Goal: Find contact information

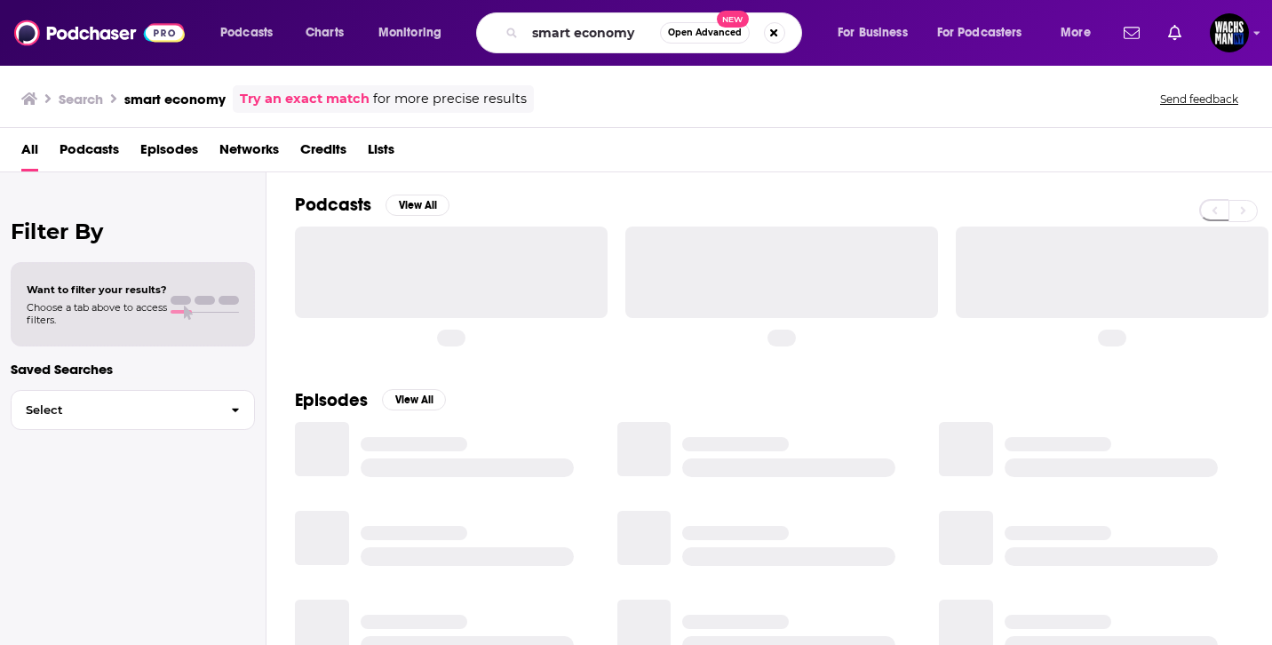
click at [622, 36] on input "smart economy" at bounding box center [592, 33] width 135 height 28
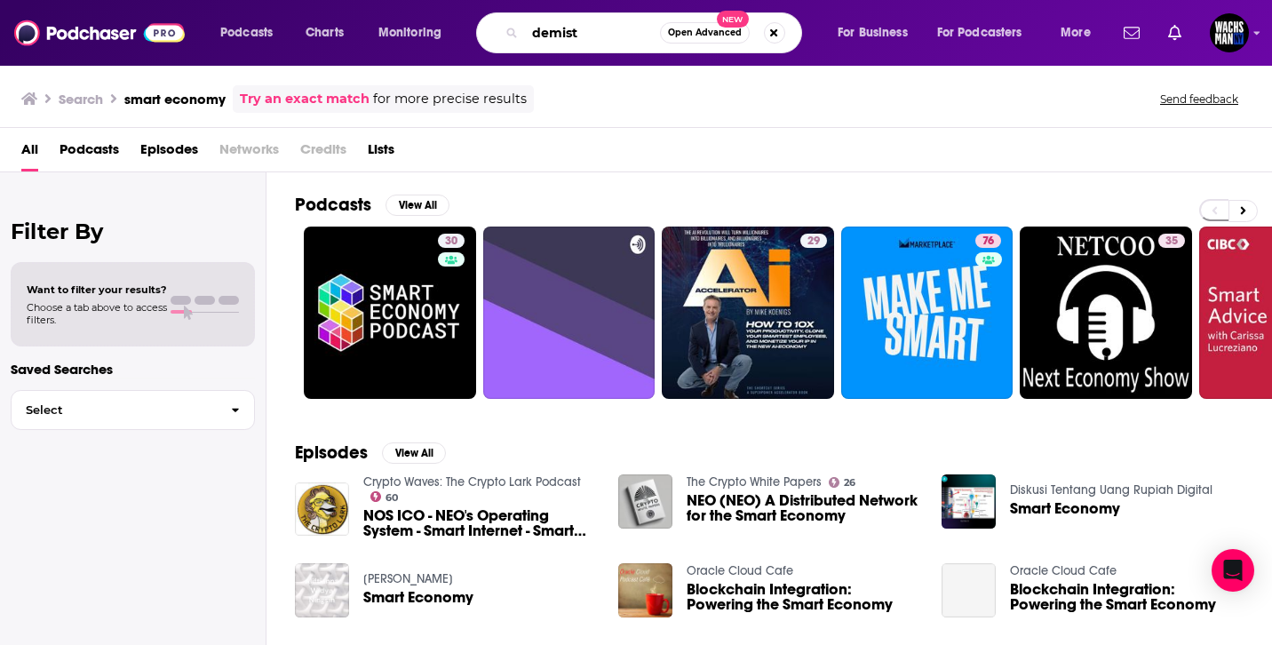
click at [589, 40] on input "demist" at bounding box center [592, 33] width 135 height 28
paste input "Demystify Biometrics"
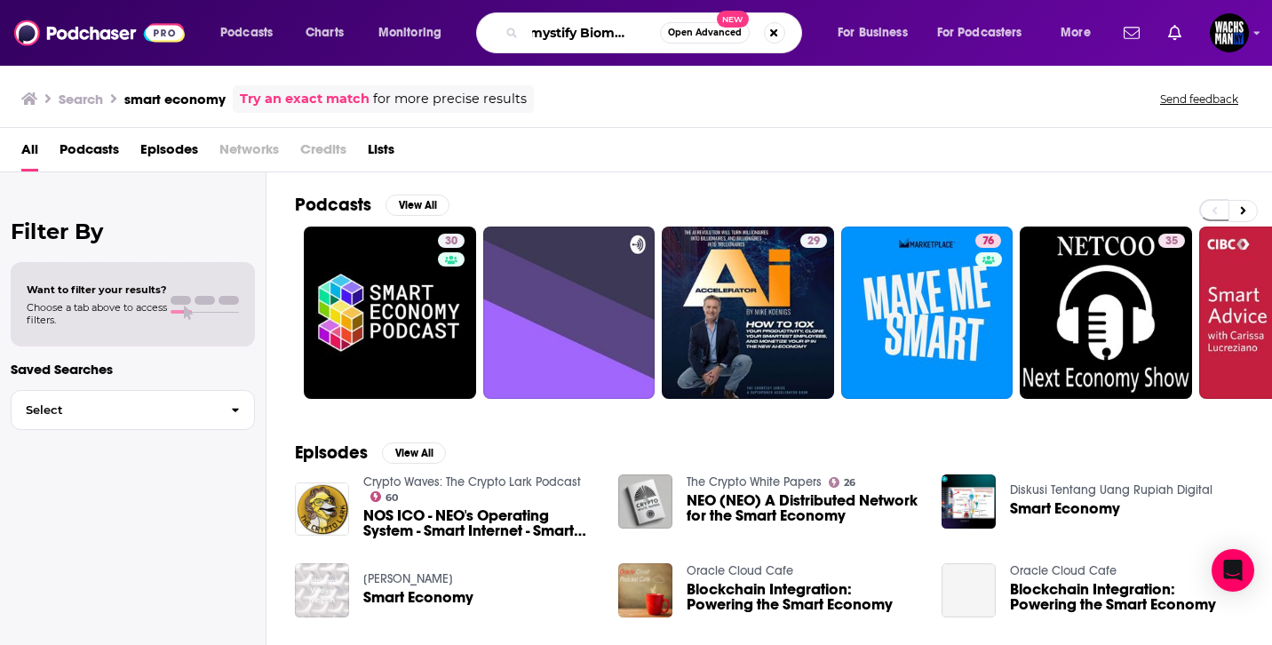
type input "Demystify Biometrics"
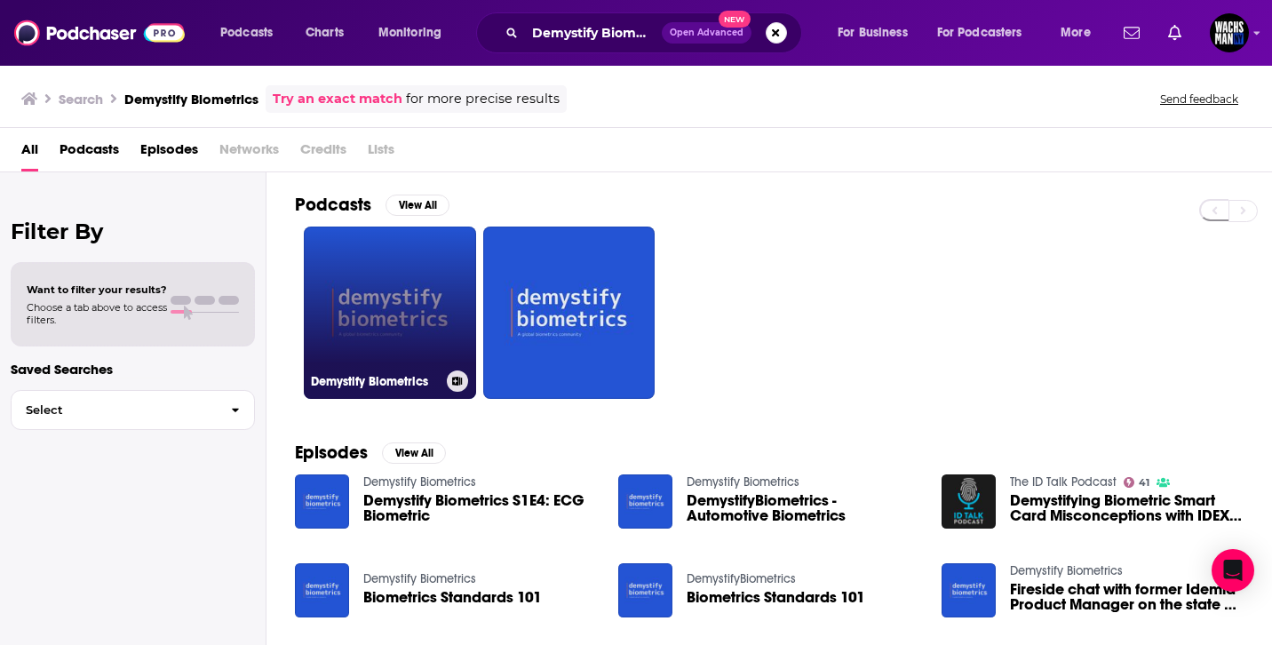
click at [401, 304] on link "Demystify Biometrics" at bounding box center [390, 313] width 172 height 172
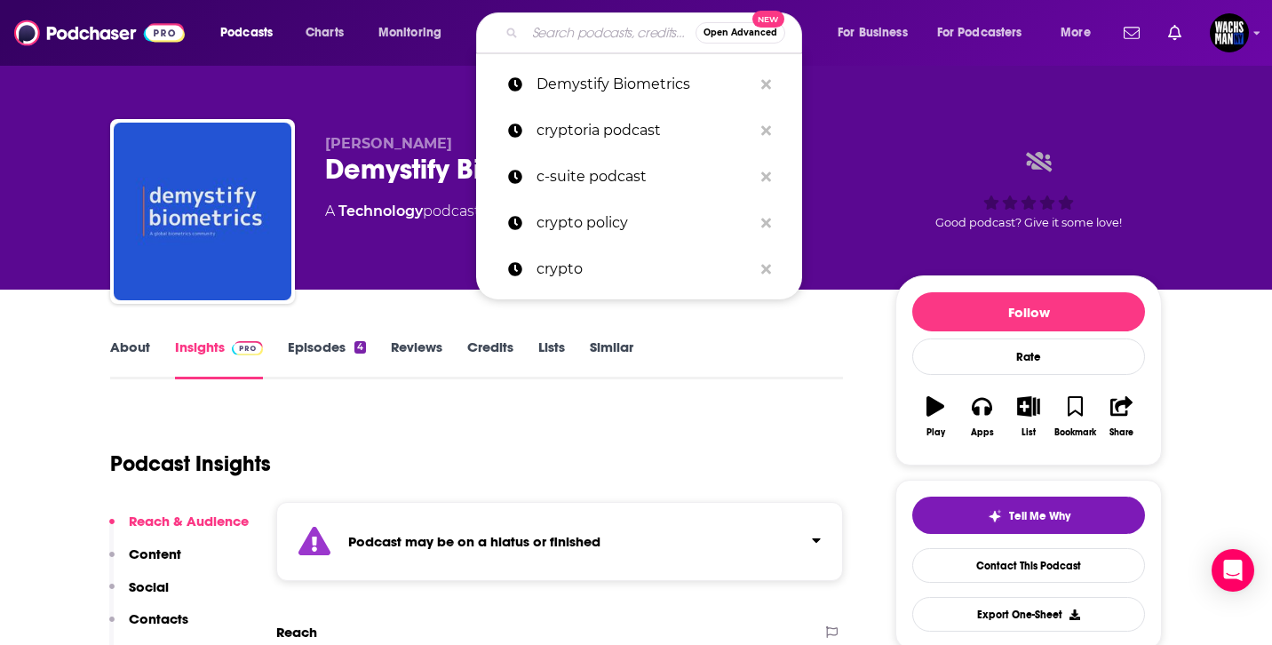
click at [566, 33] on input "Search podcasts, credits, & more..." at bounding box center [610, 33] width 171 height 28
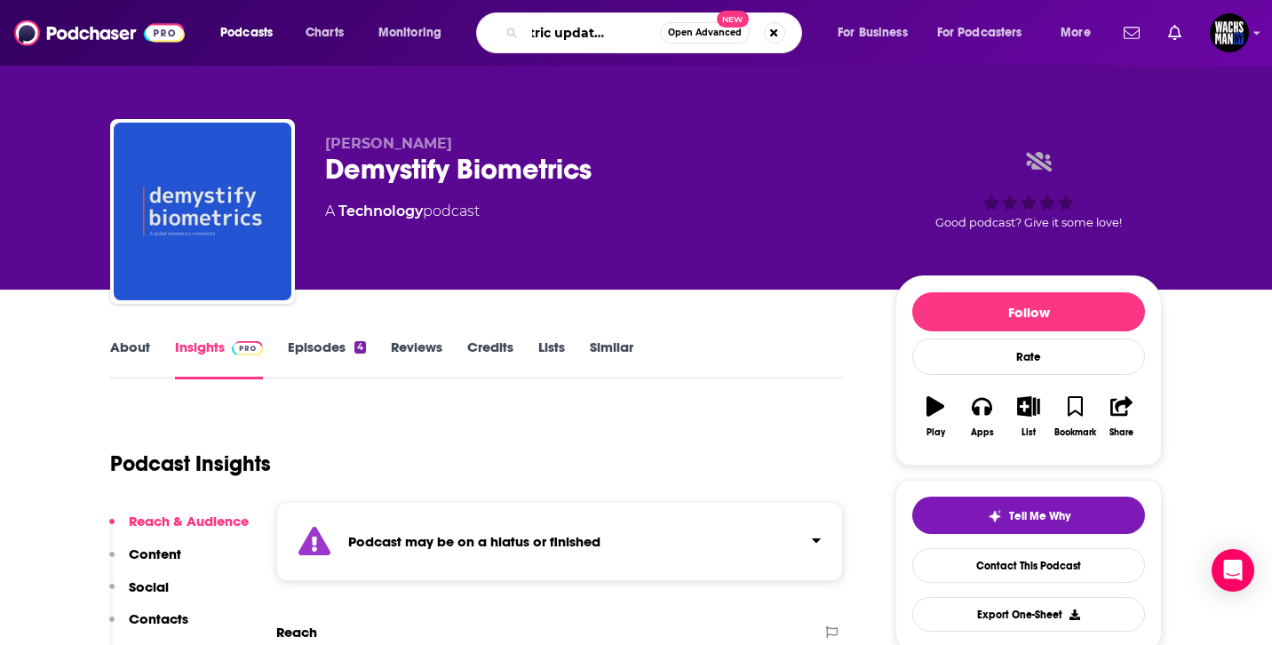
type input "biometric update podcast"
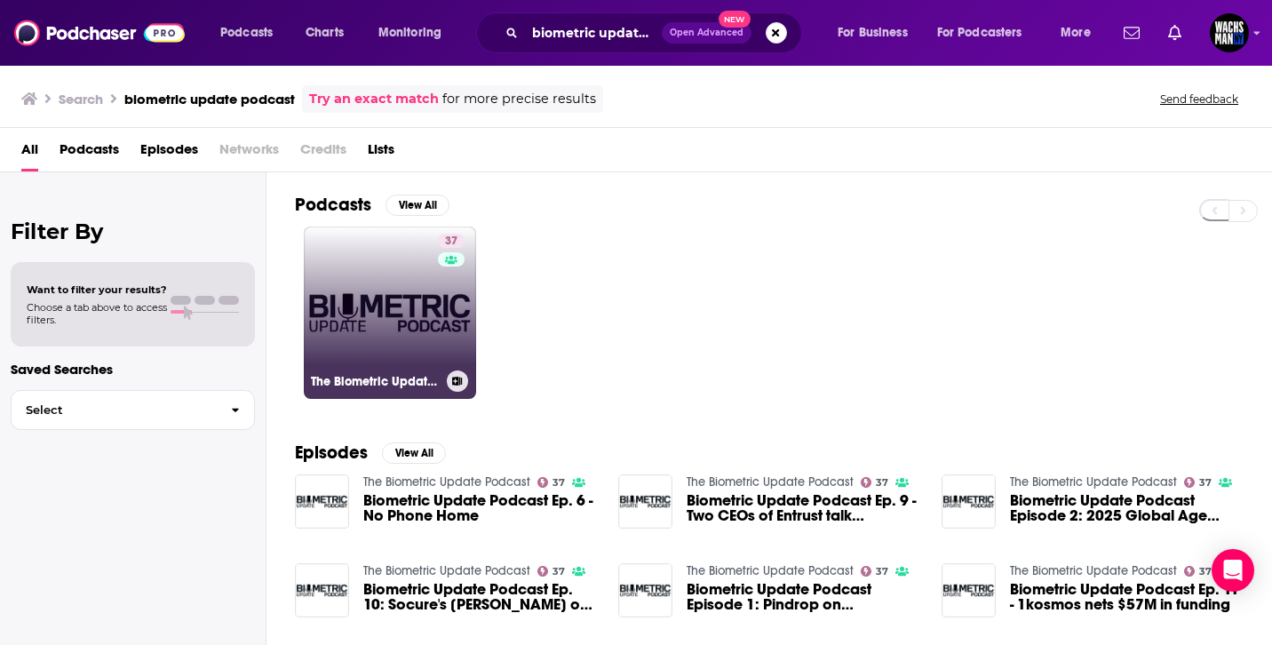
click at [367, 296] on link "37 The Biometric Update Podcast" at bounding box center [390, 313] width 172 height 172
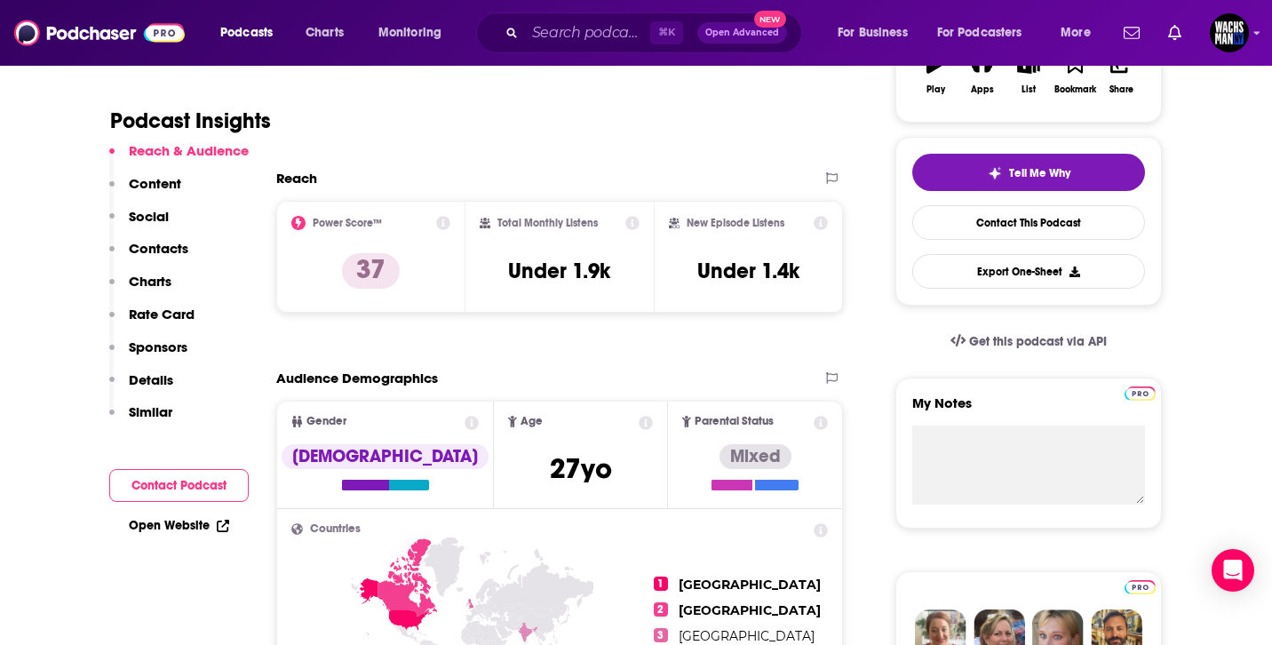
scroll to position [345, 0]
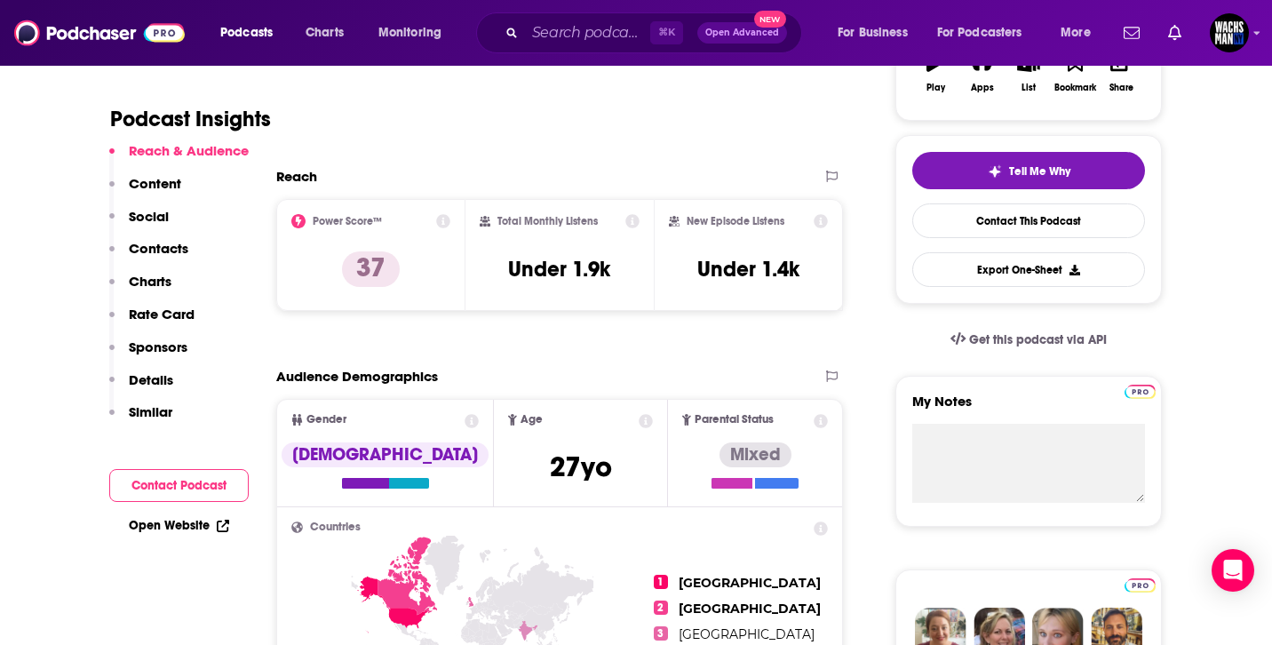
click at [168, 240] on p "Contacts" at bounding box center [159, 248] width 60 height 17
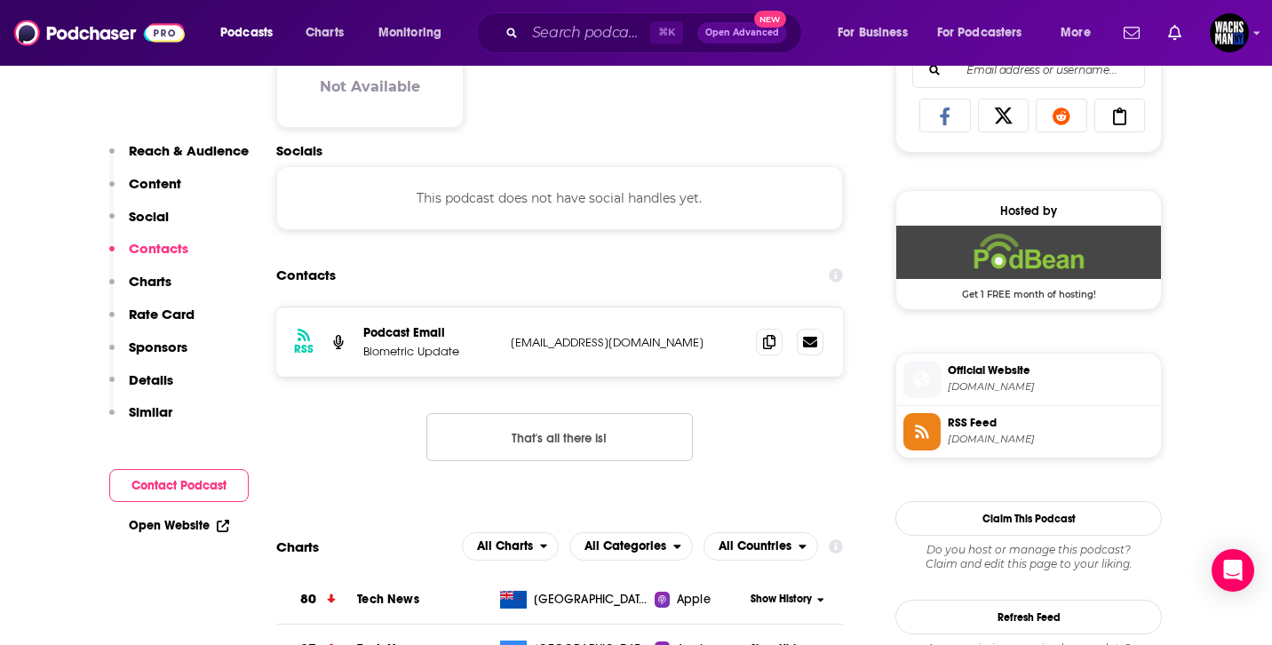
scroll to position [1189, 0]
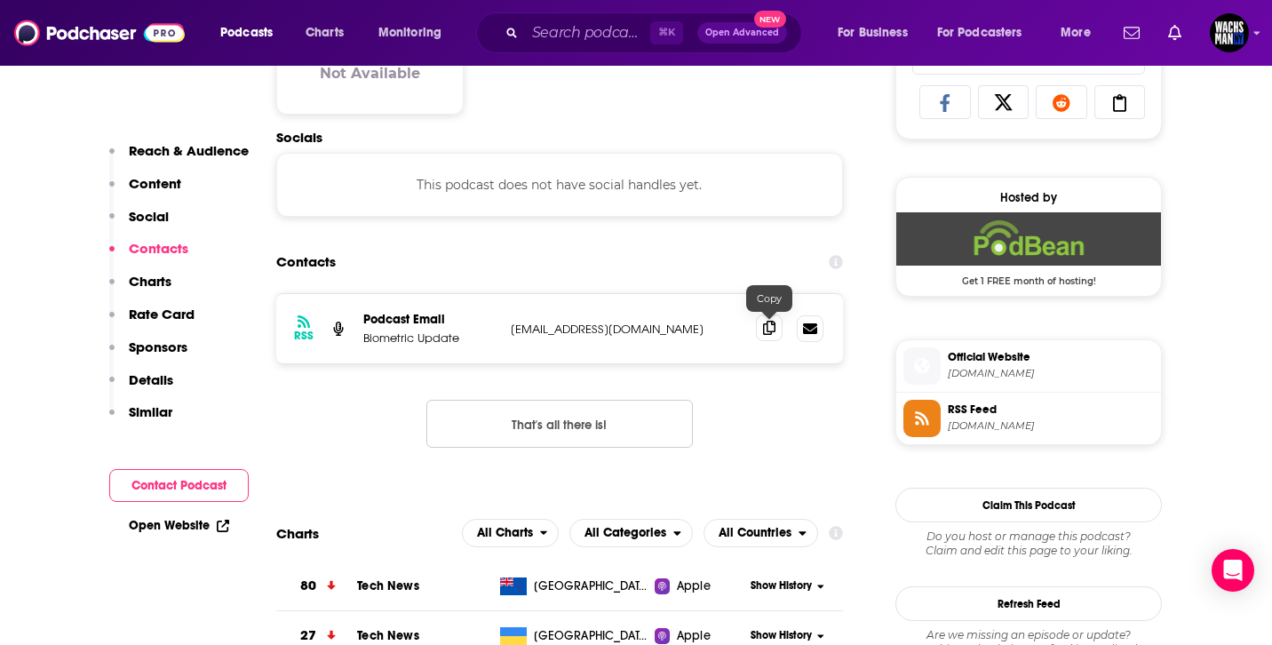
click at [767, 328] on icon at bounding box center [769, 328] width 12 height 14
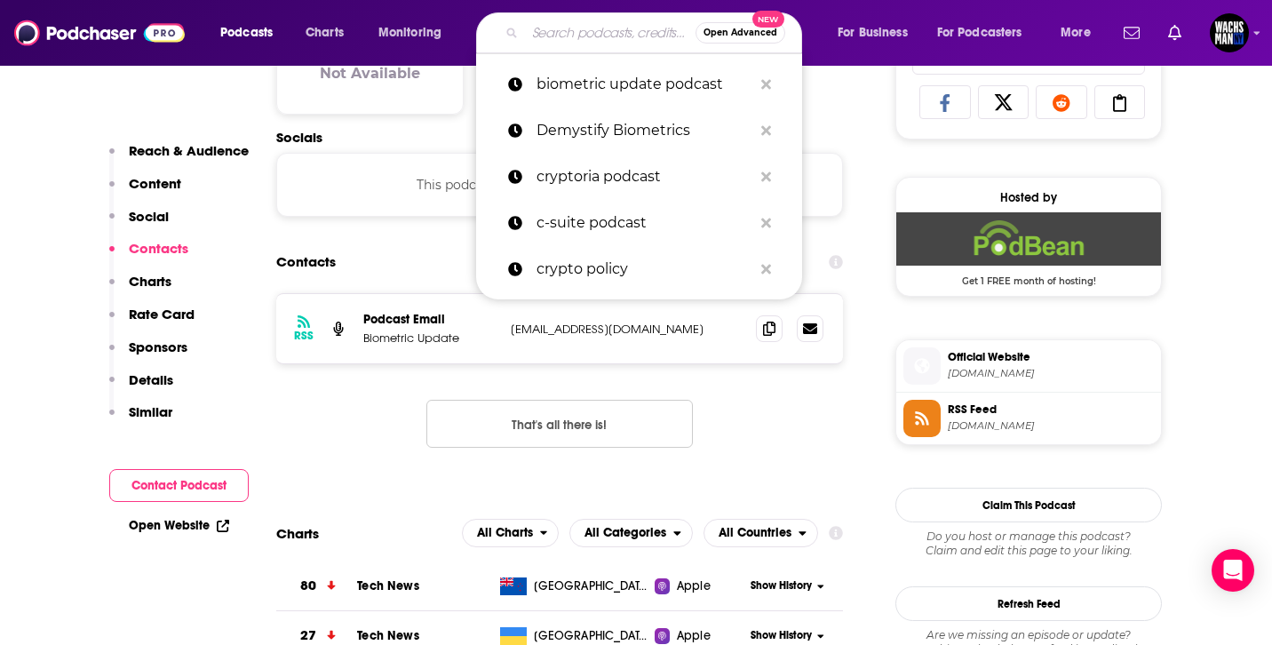
click at [565, 36] on input "Search podcasts, credits, & more..." at bounding box center [610, 33] width 171 height 28
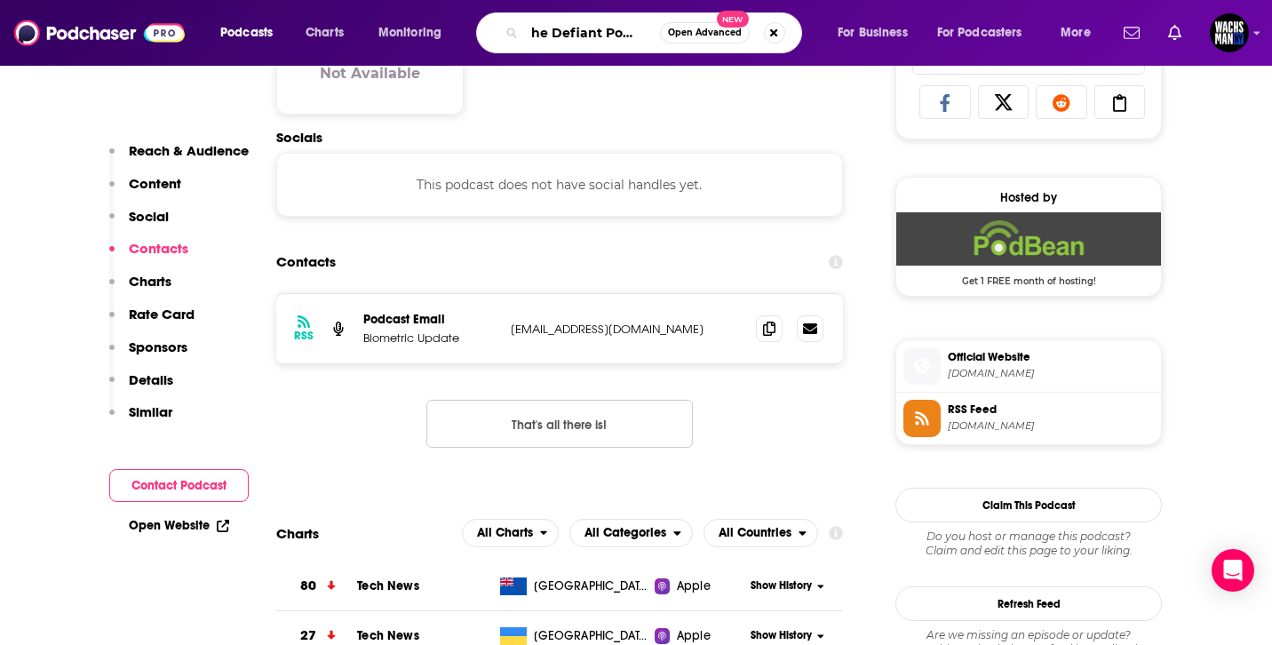
type input "The Defiant Podcast"
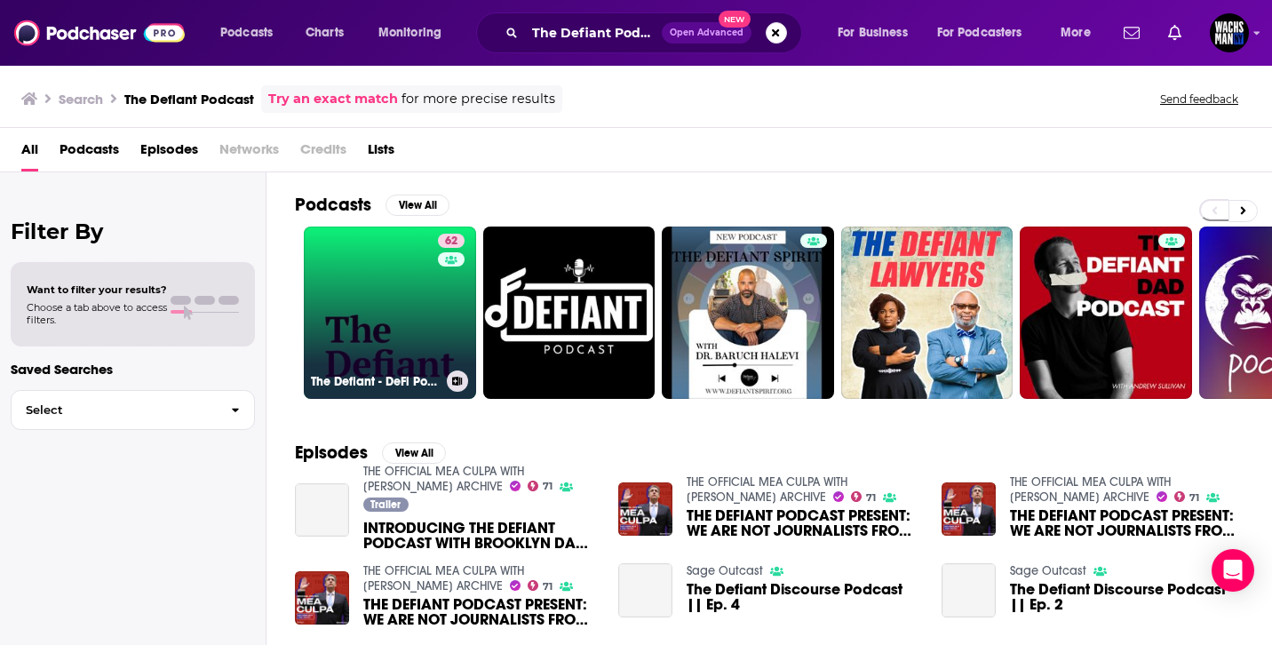
click at [389, 325] on link "62 The Defiant - DeFi Podcast" at bounding box center [390, 313] width 172 height 172
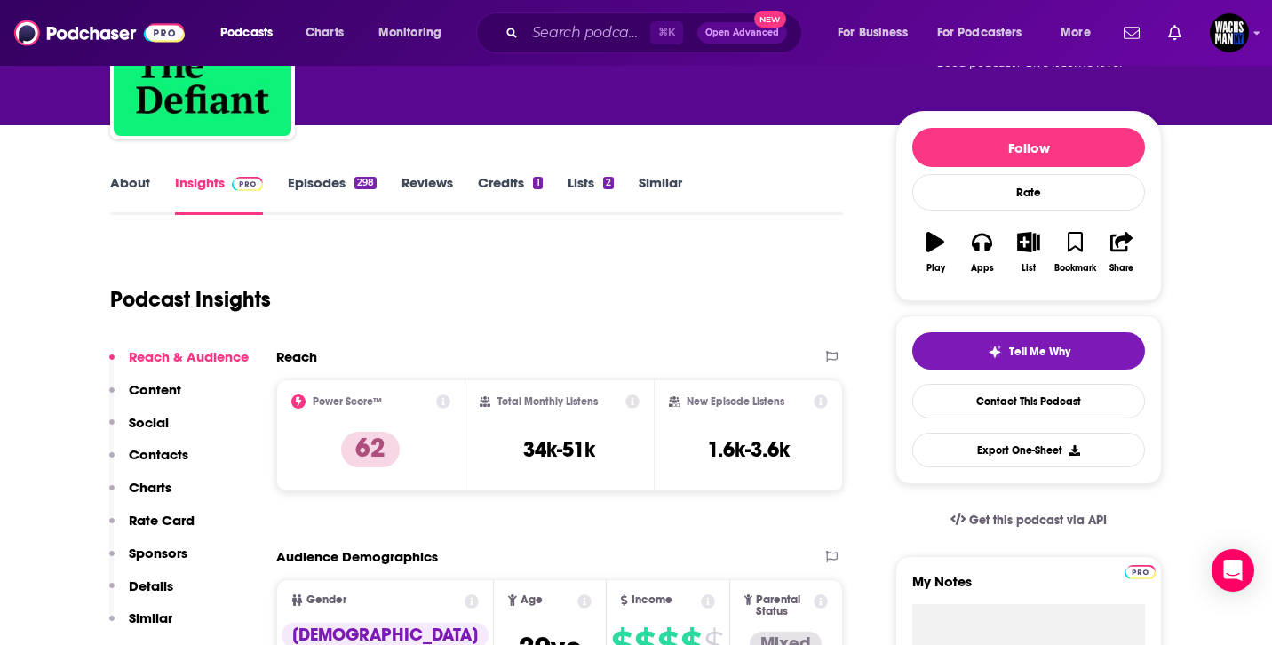
click at [176, 382] on p "Content" at bounding box center [155, 389] width 52 height 17
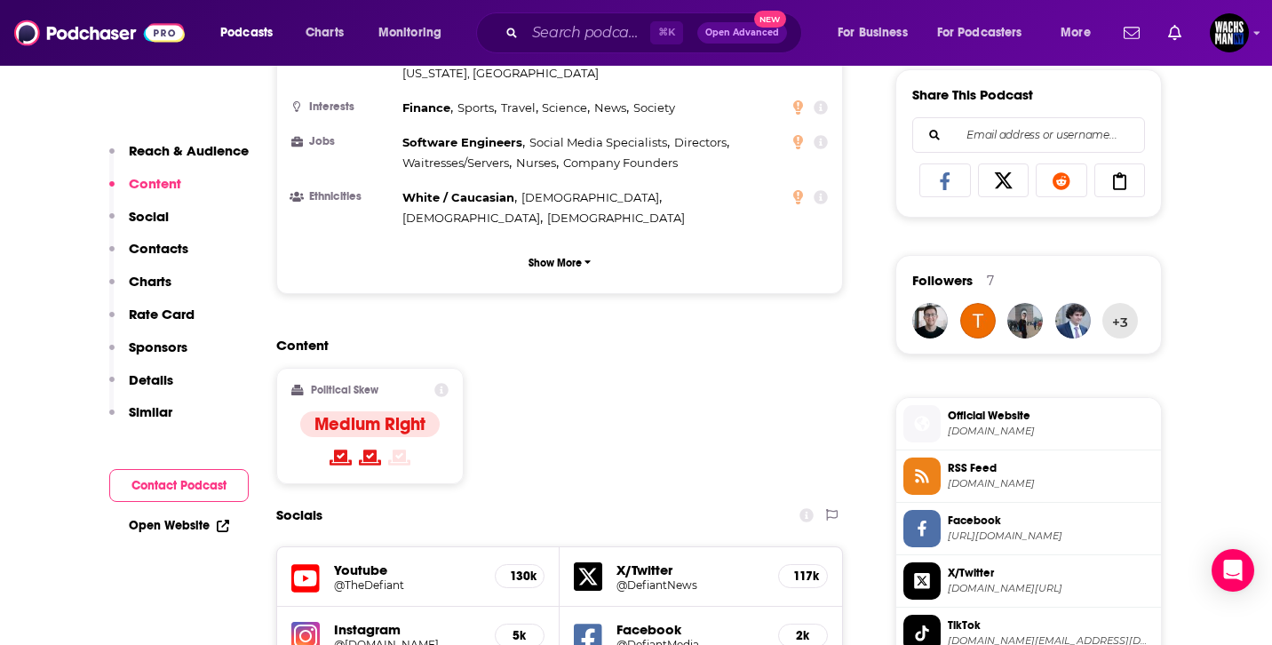
click at [162, 240] on p "Contacts" at bounding box center [159, 248] width 60 height 17
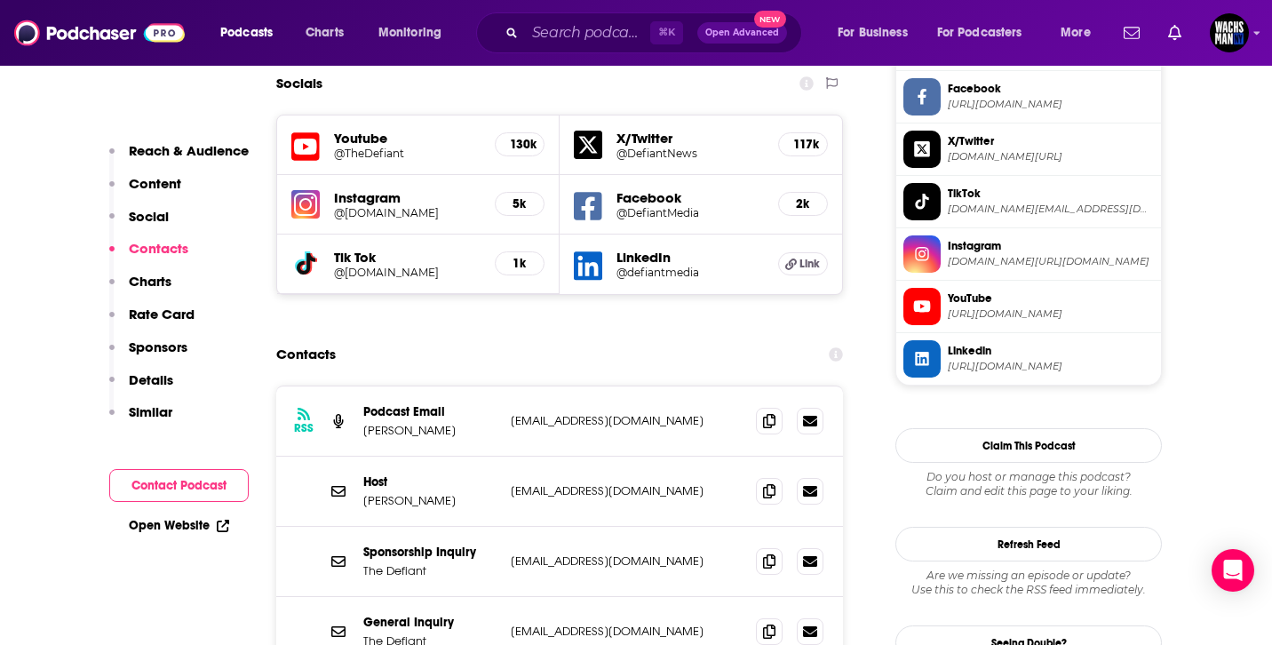
scroll to position [1544, 0]
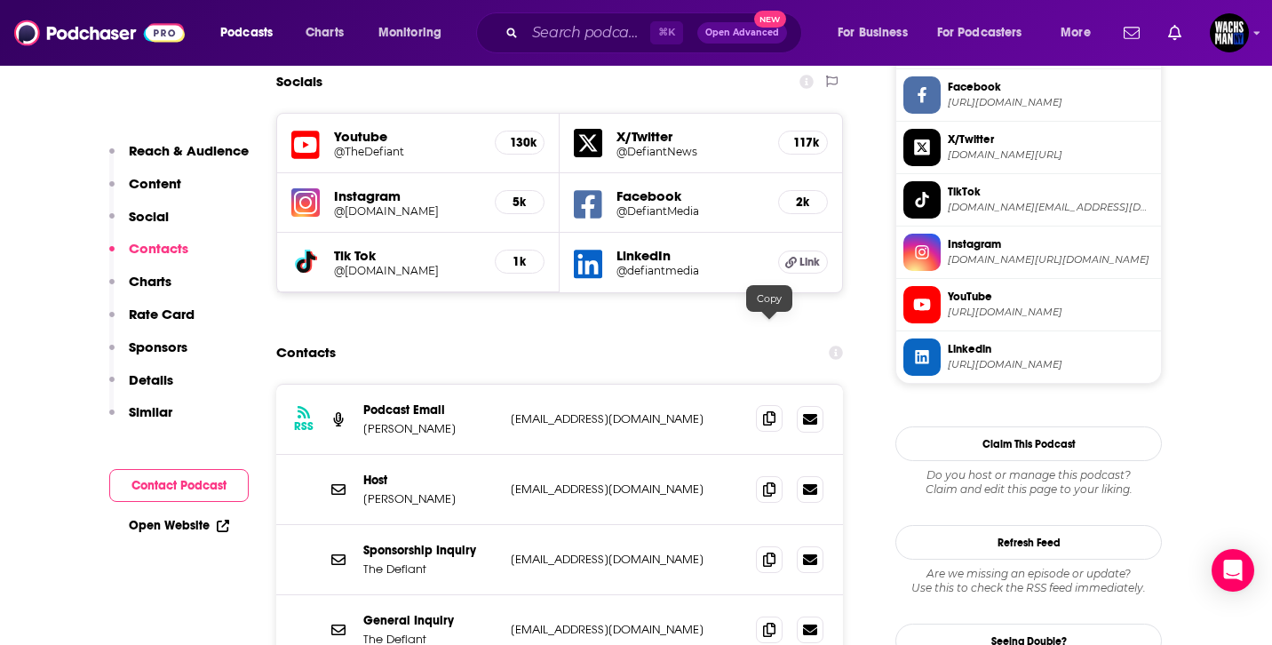
click at [763, 411] on icon at bounding box center [769, 418] width 12 height 14
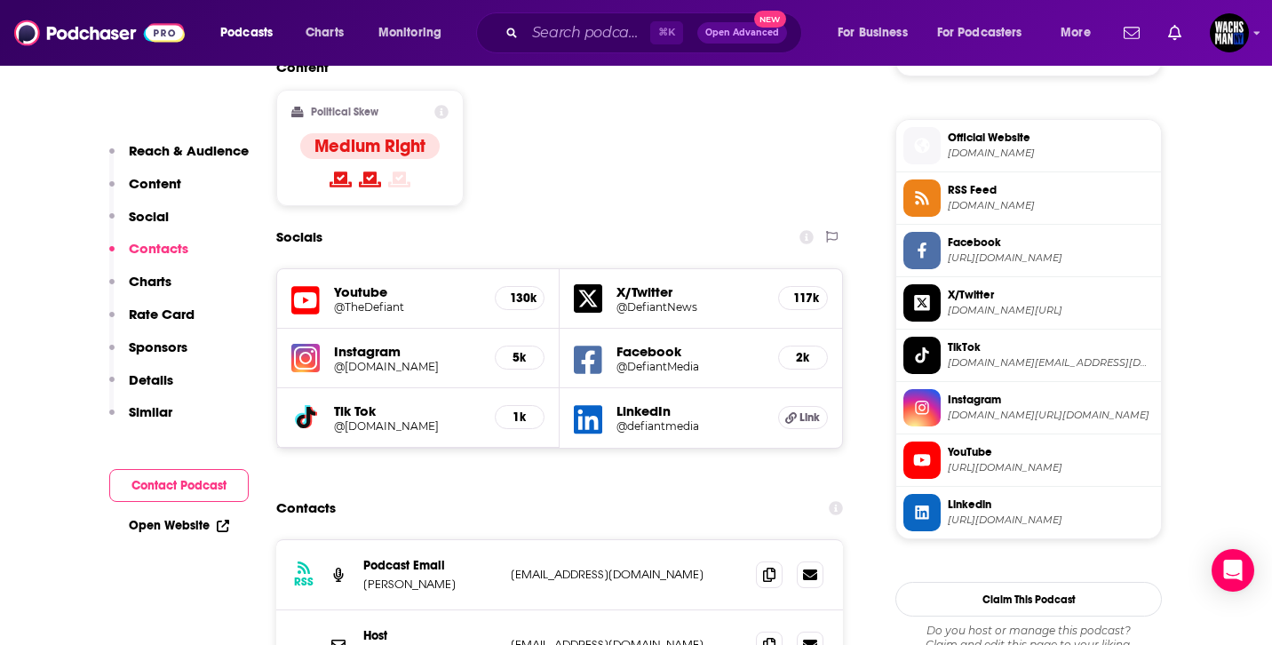
scroll to position [1353, 0]
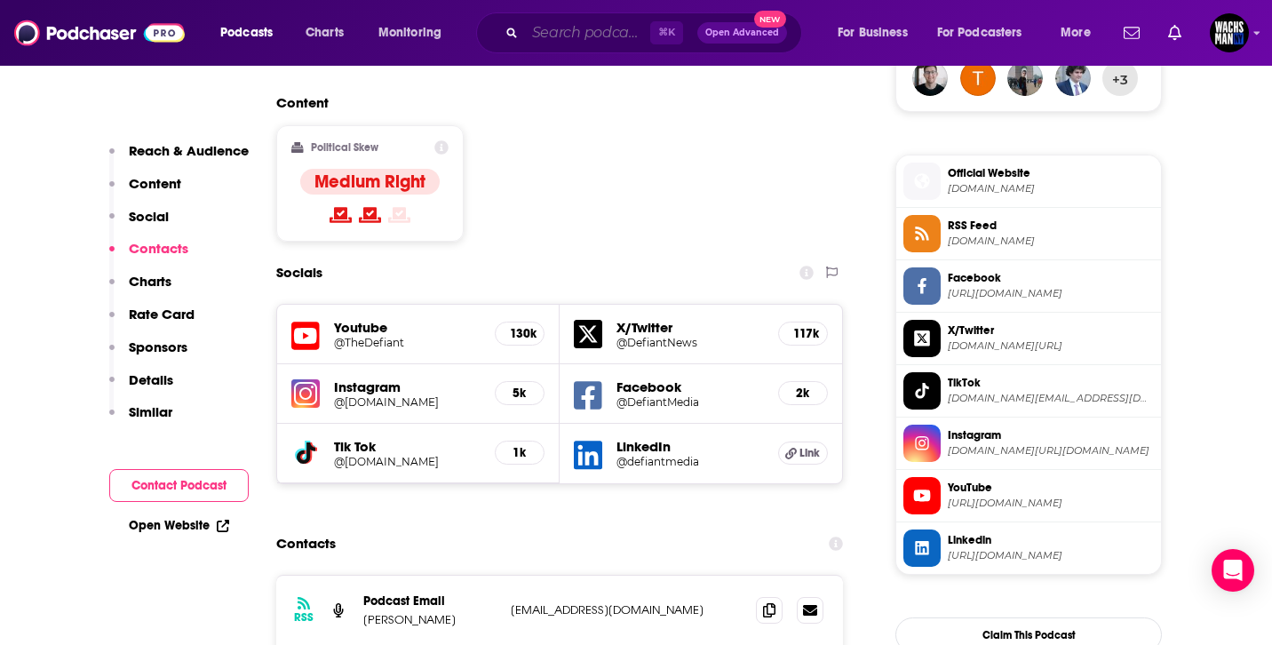
click at [564, 32] on input "Search podcasts, credits, & more..." at bounding box center [587, 33] width 125 height 28
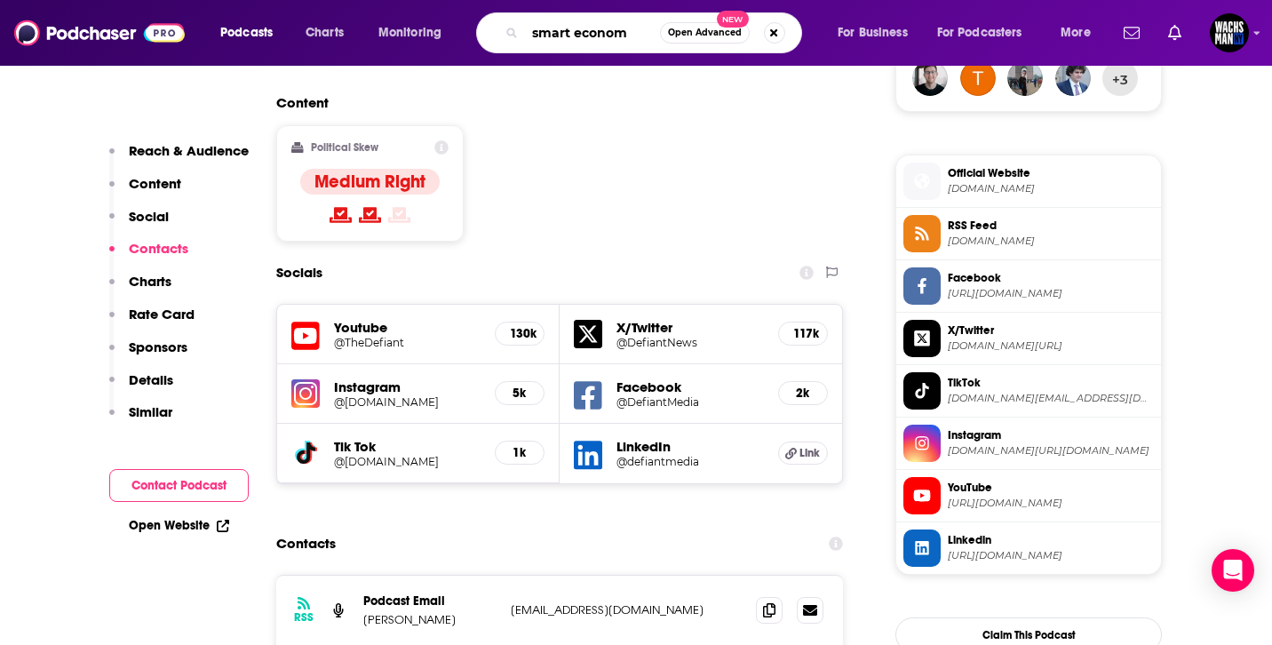
type input "smart economy"
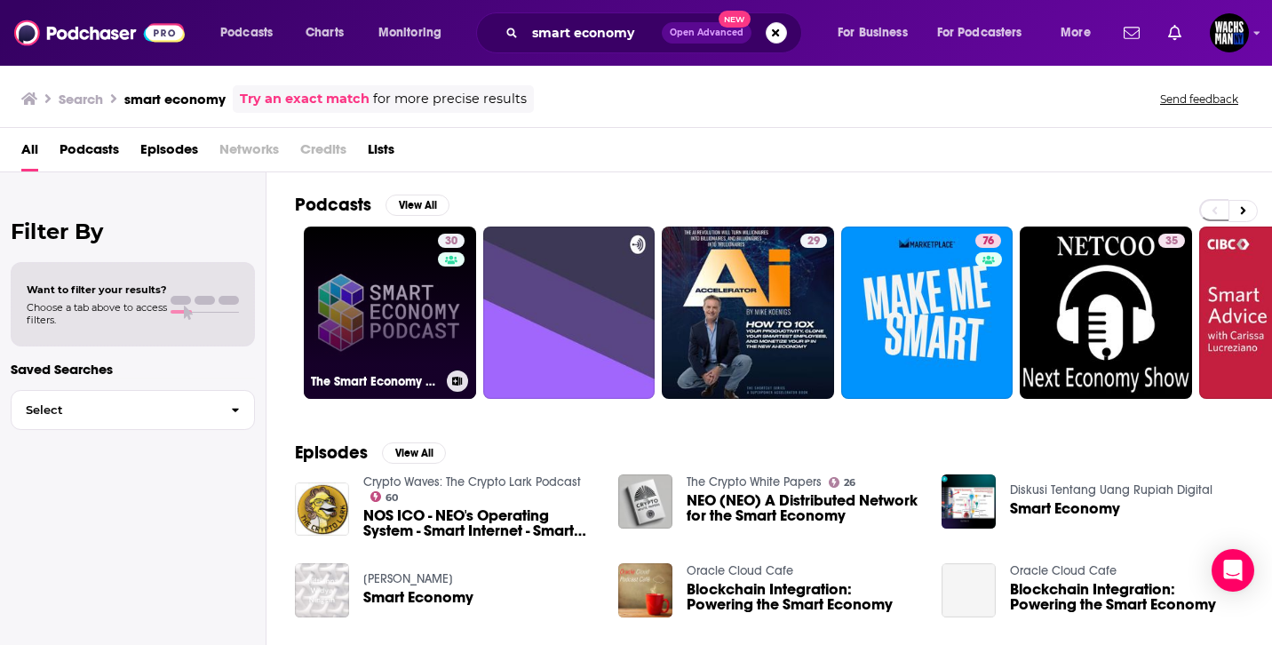
click at [390, 311] on link "30 The Smart Economy Podcast: Real-World Blockchain Applications with Crypto, D…" at bounding box center [390, 313] width 172 height 172
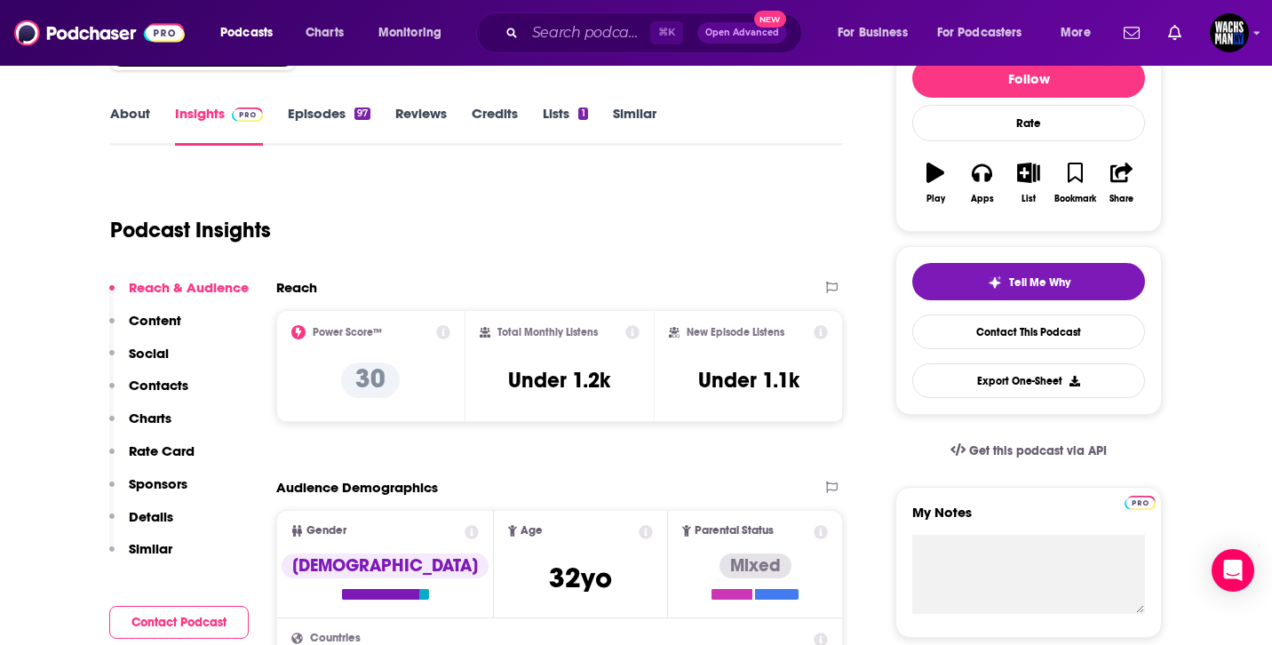
scroll to position [254, 0]
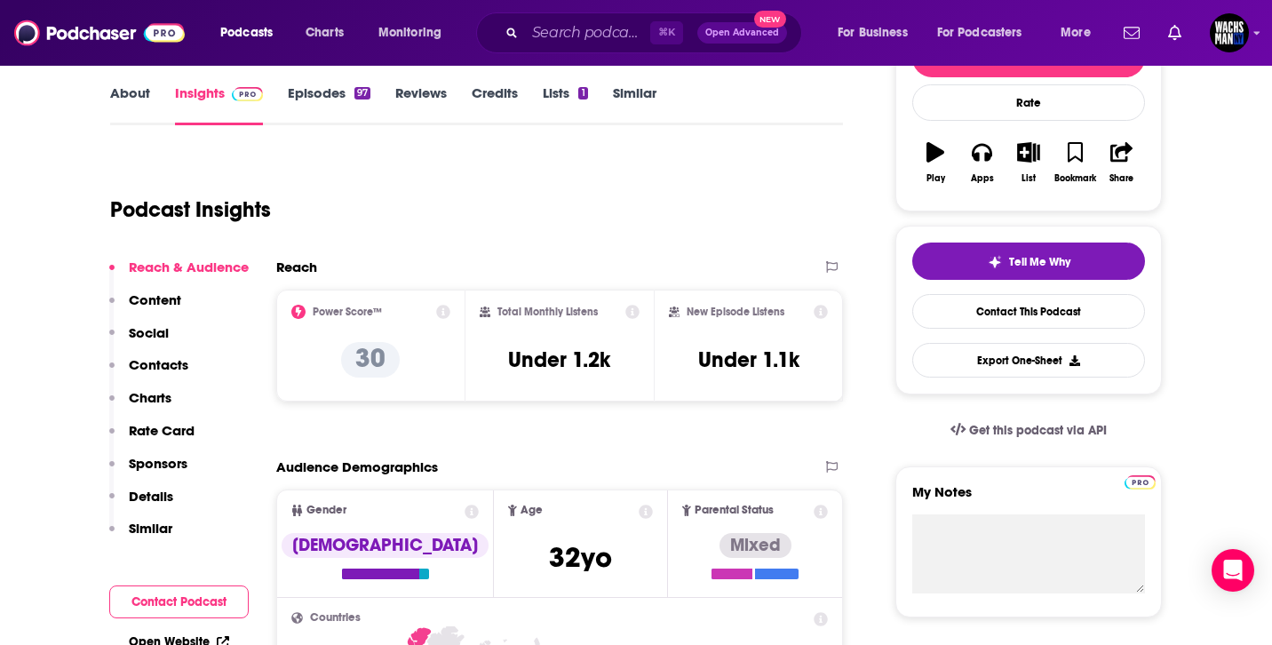
click at [159, 368] on p "Contacts" at bounding box center [159, 364] width 60 height 17
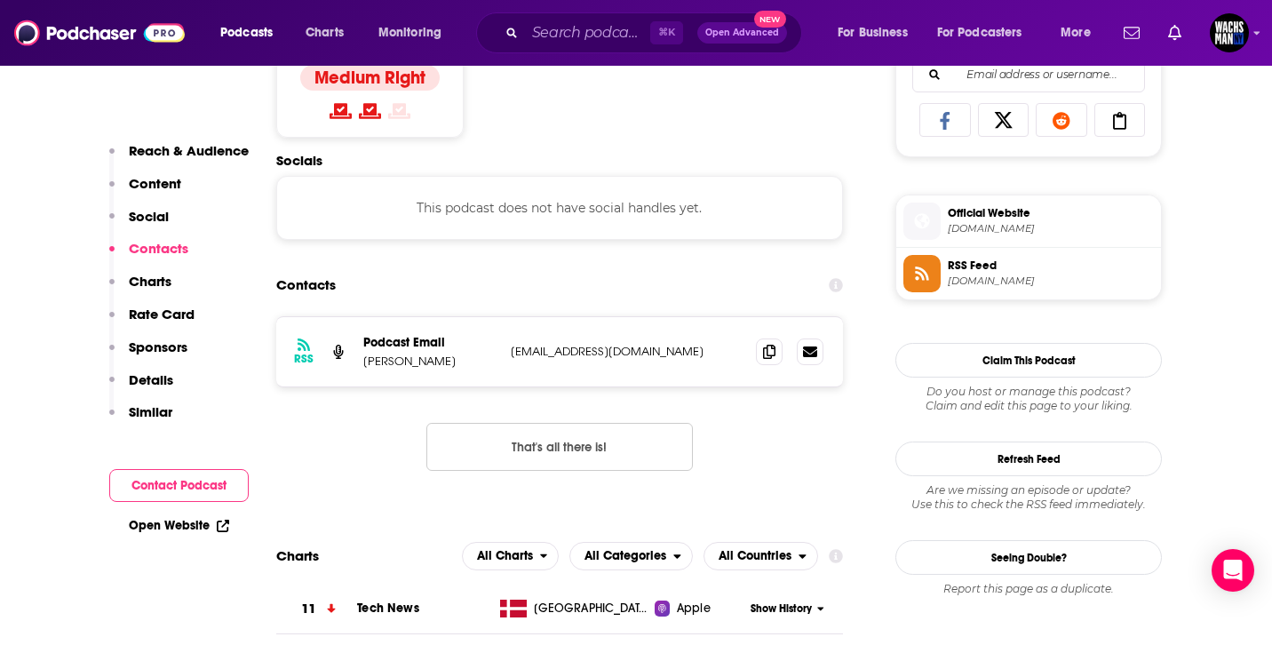
scroll to position [1193, 0]
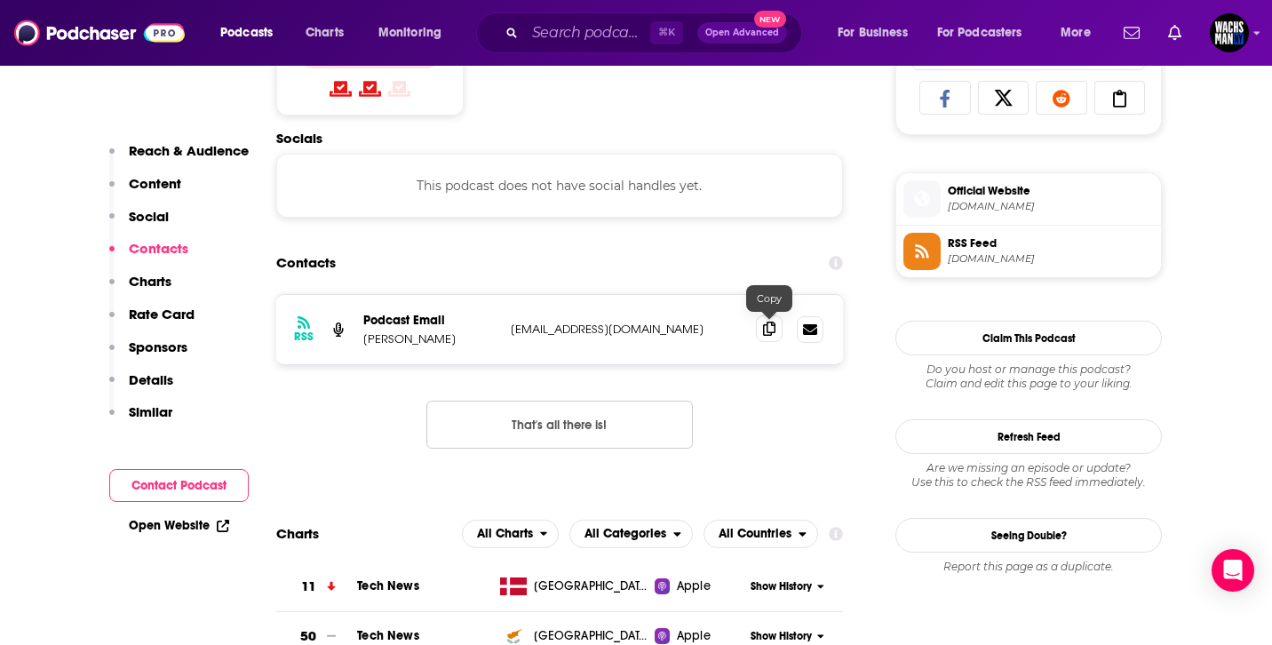
click at [771, 328] on icon at bounding box center [769, 329] width 12 height 14
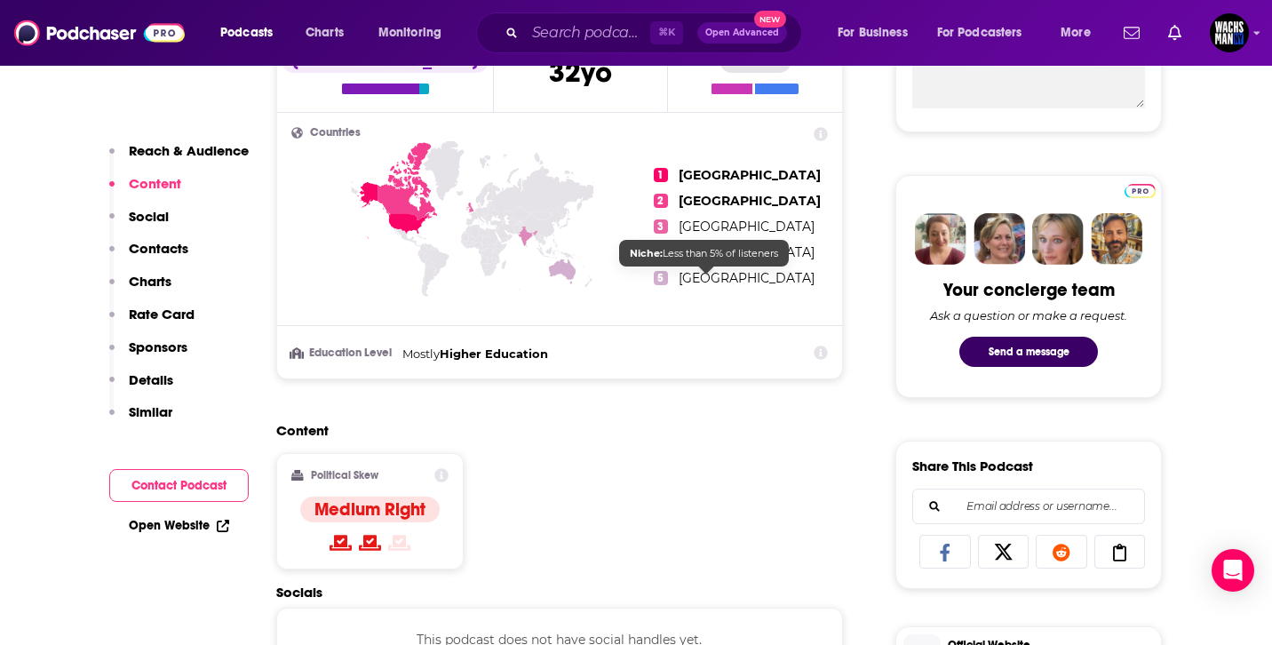
scroll to position [561, 0]
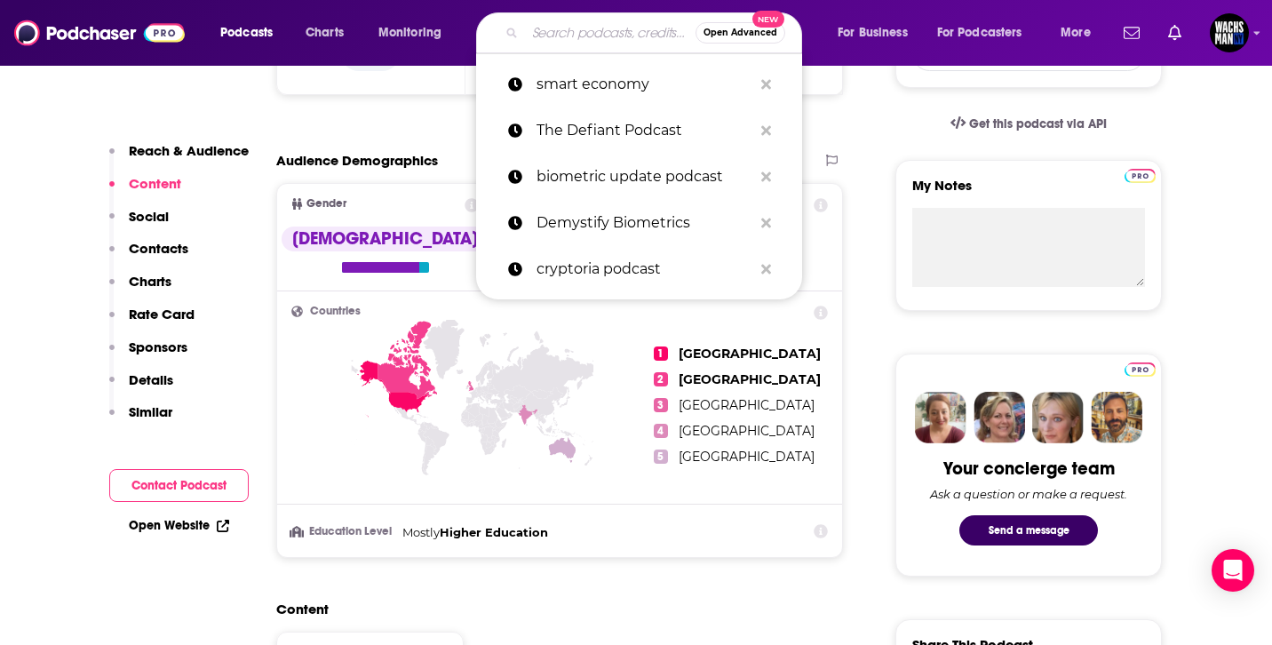
click at [571, 40] on input "Search podcasts, credits, & more..." at bounding box center [610, 33] width 171 height 28
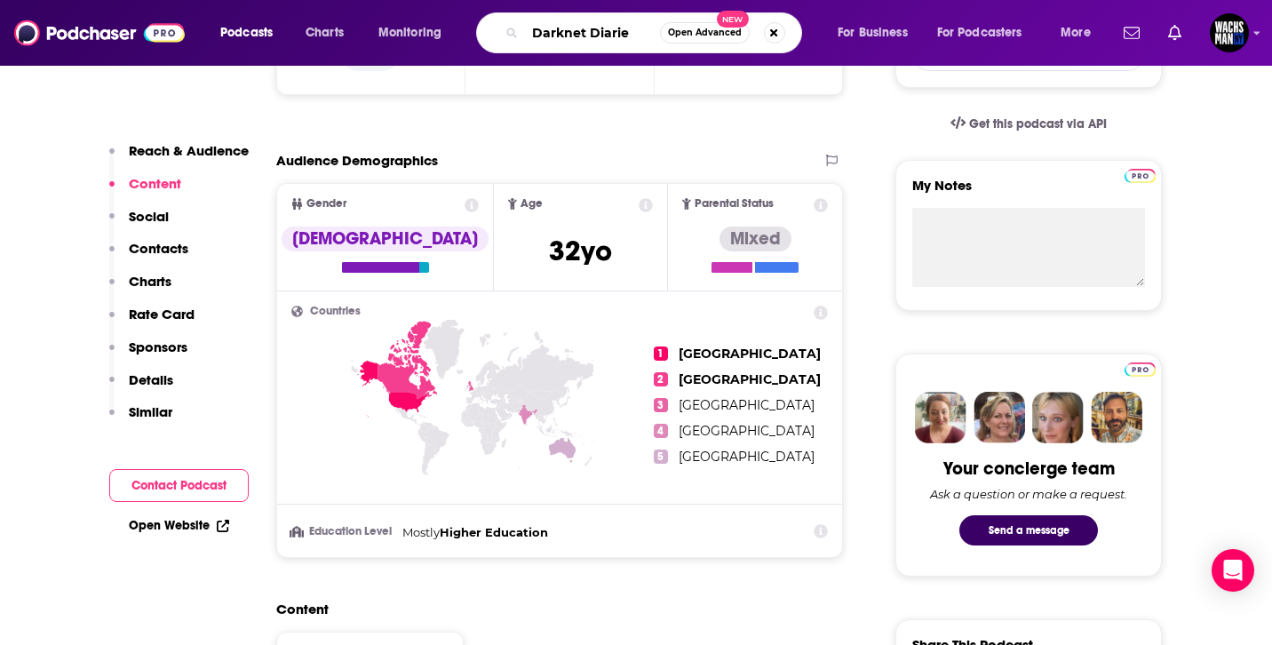
type input "Darknet Diaries"
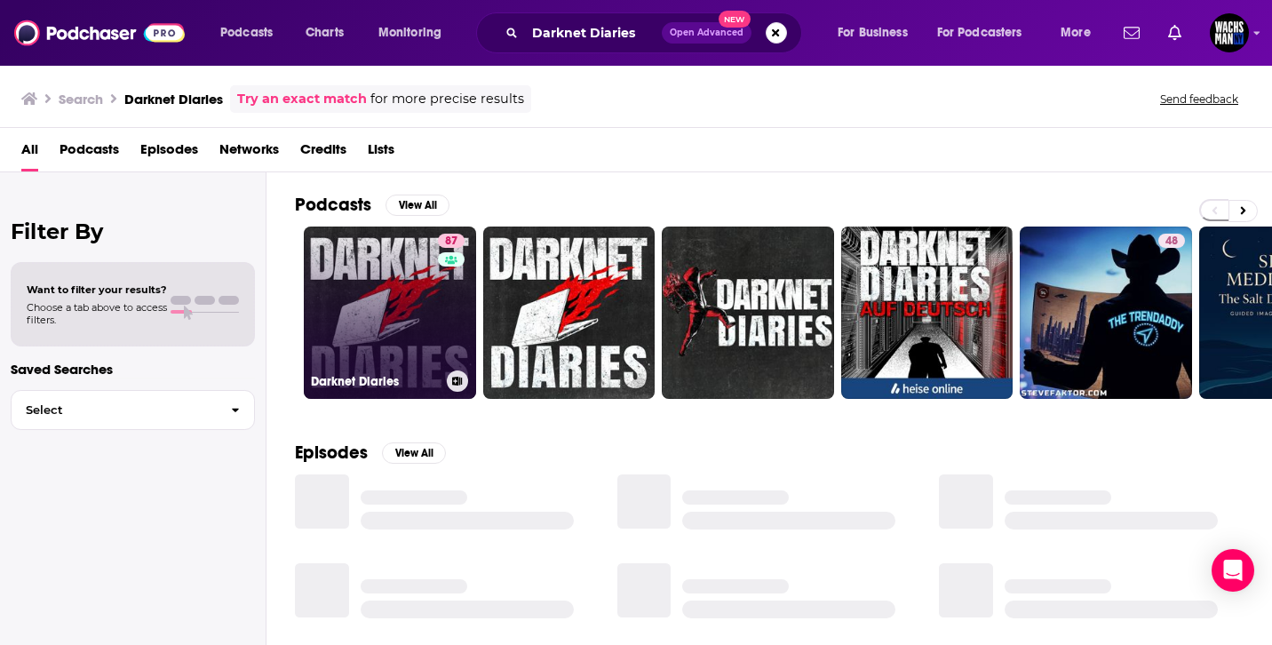
click at [398, 286] on link "87 Darknet Diaries" at bounding box center [390, 313] width 172 height 172
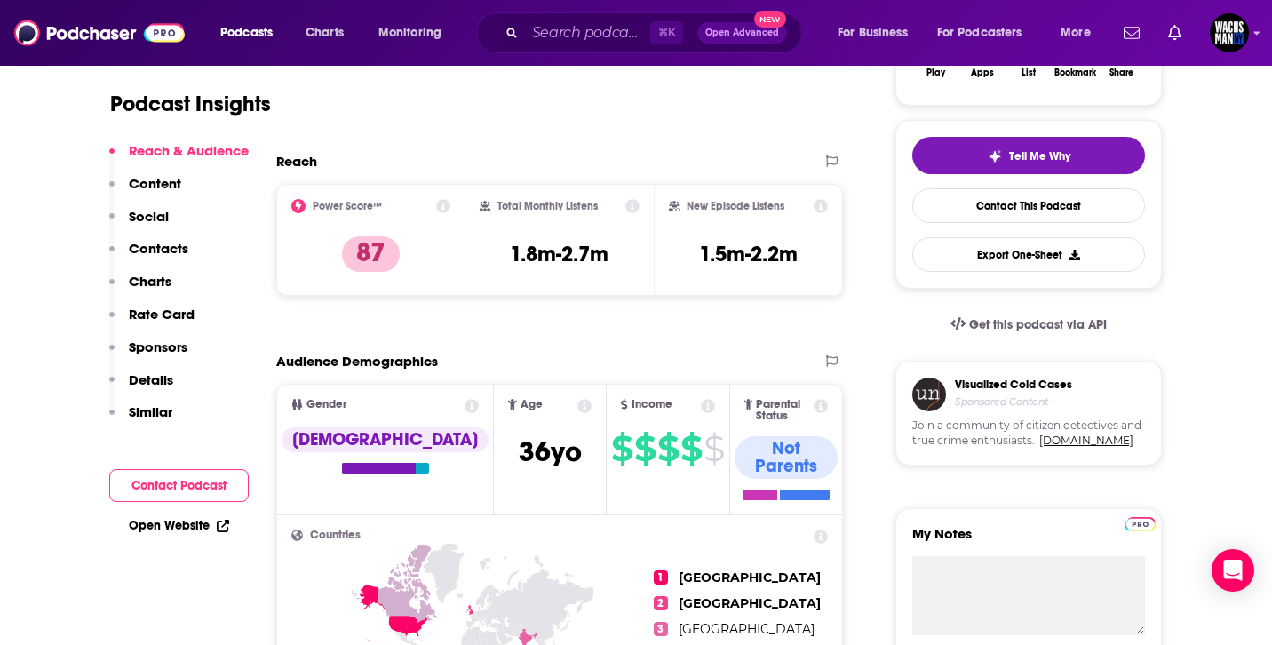
scroll to position [375, 0]
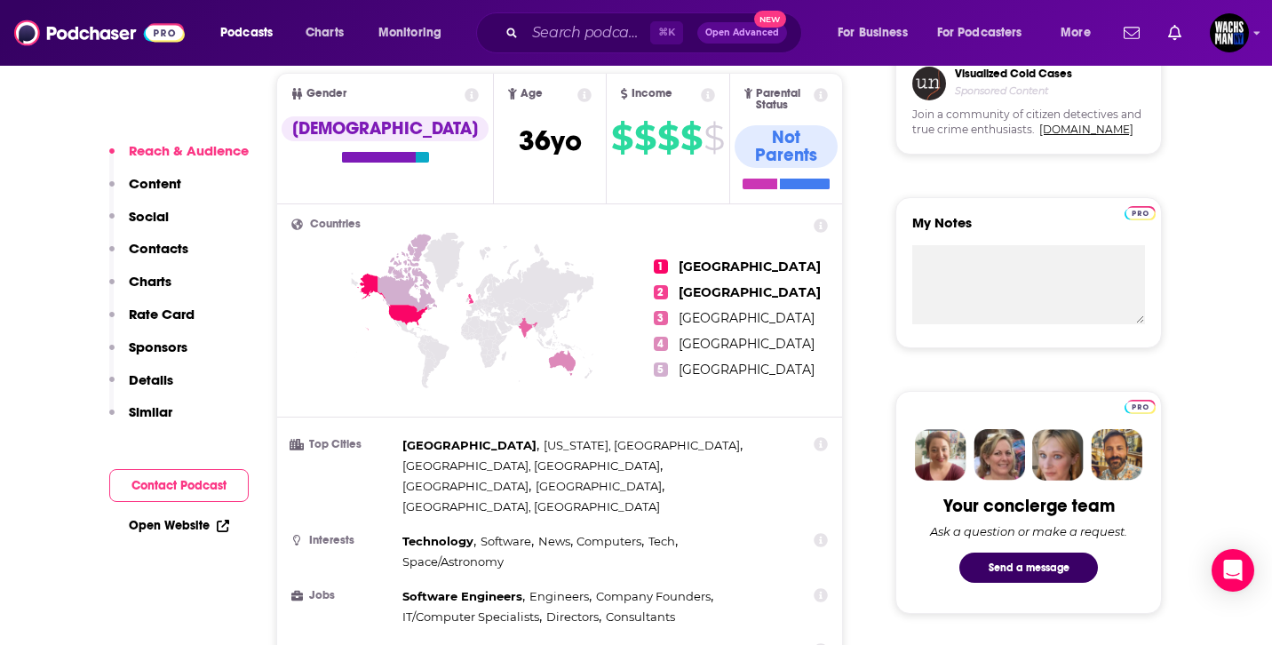
click at [169, 250] on p "Contacts" at bounding box center [159, 248] width 60 height 17
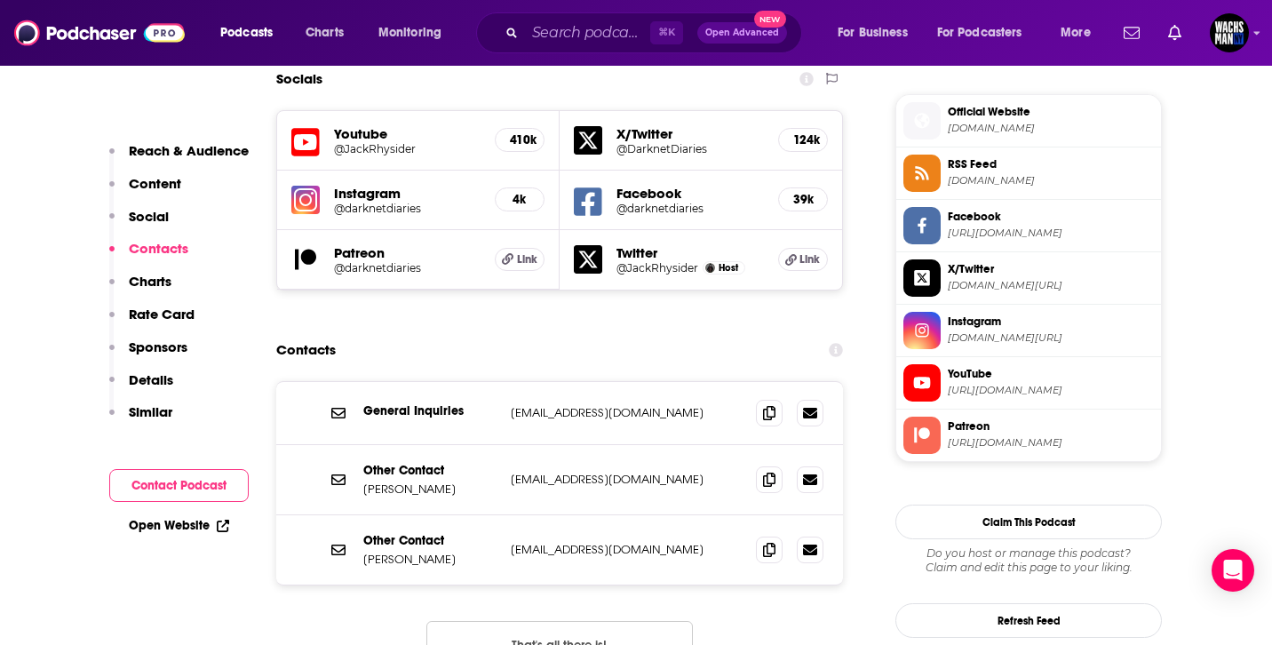
scroll to position [1565, 0]
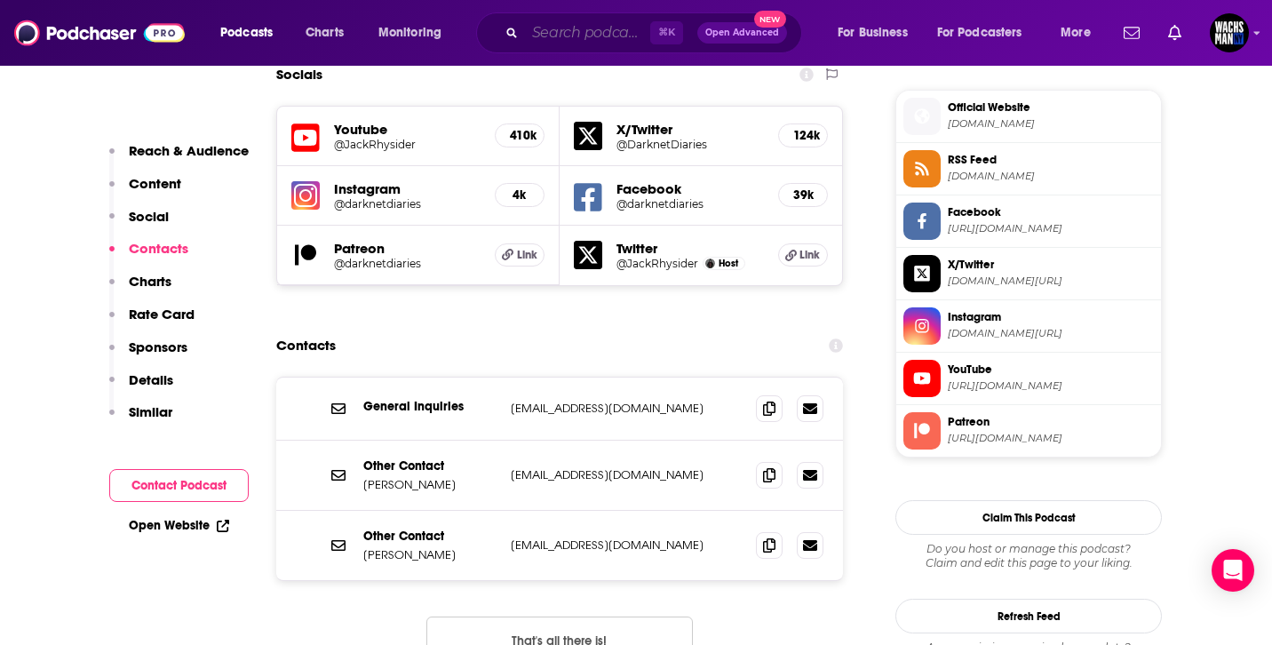
click at [593, 26] on input "Search podcasts, credits, & more..." at bounding box center [587, 33] width 125 height 28
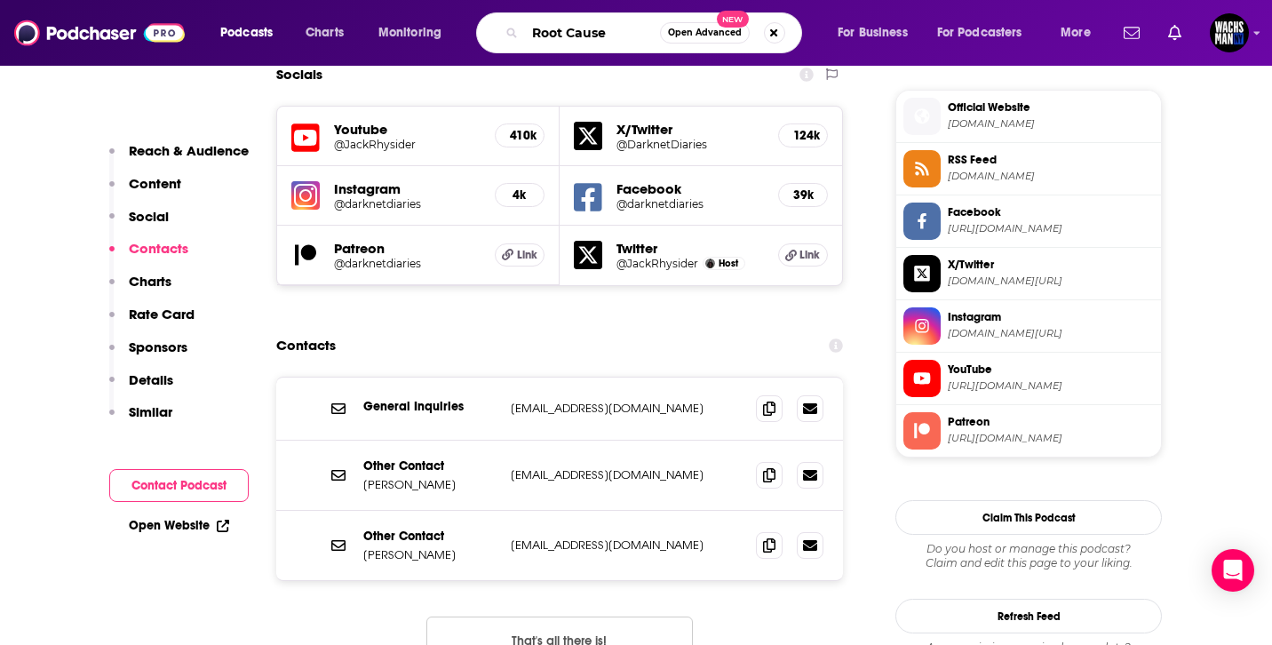
type input "Root Causes"
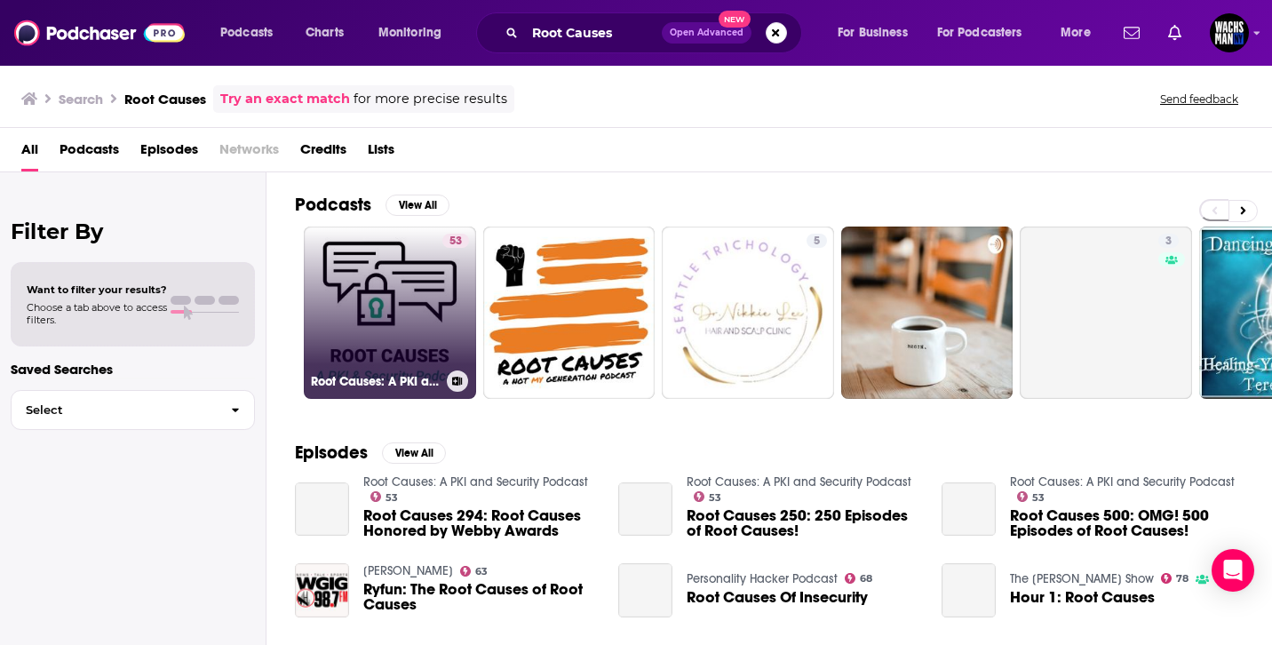
click at [390, 312] on link "53 Root Causes: A PKI and Security Podcast" at bounding box center [390, 313] width 172 height 172
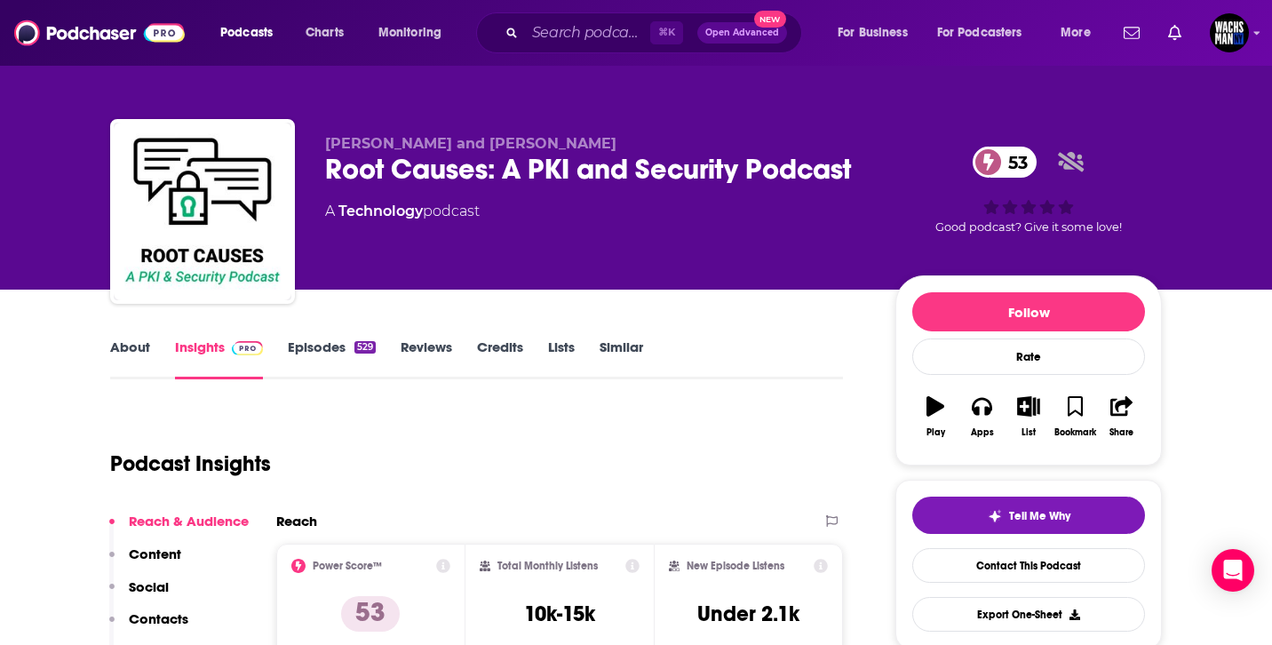
scroll to position [251, 0]
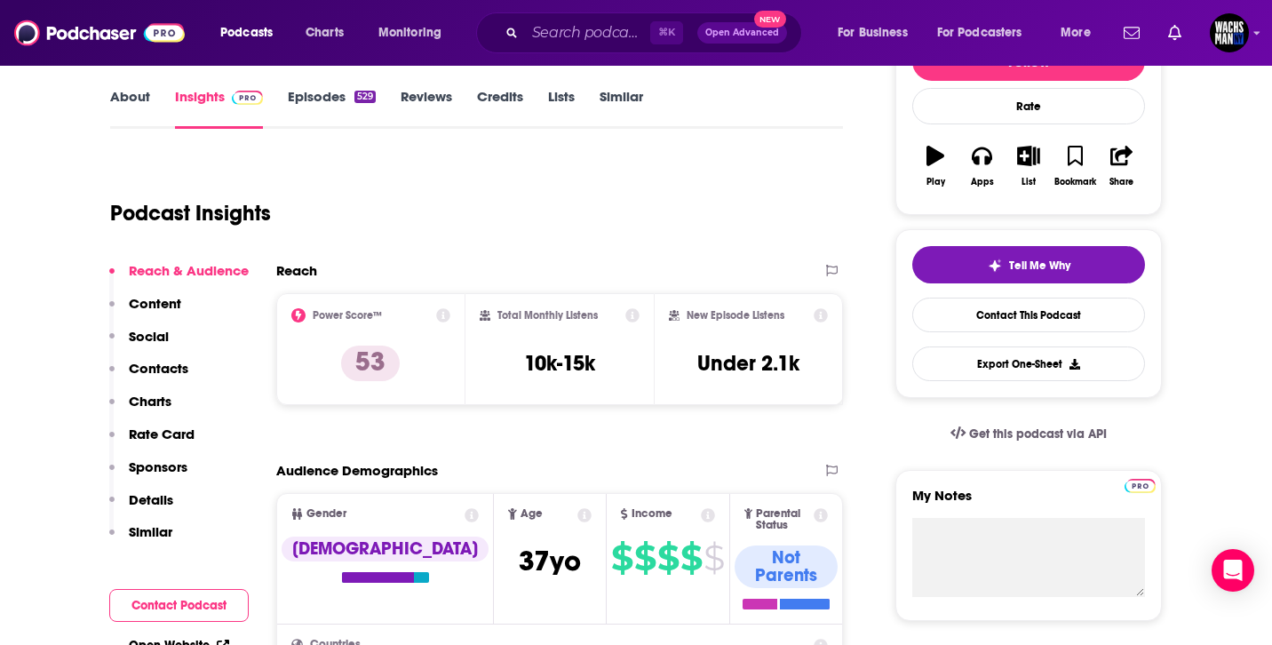
click at [180, 368] on p "Contacts" at bounding box center [159, 368] width 60 height 17
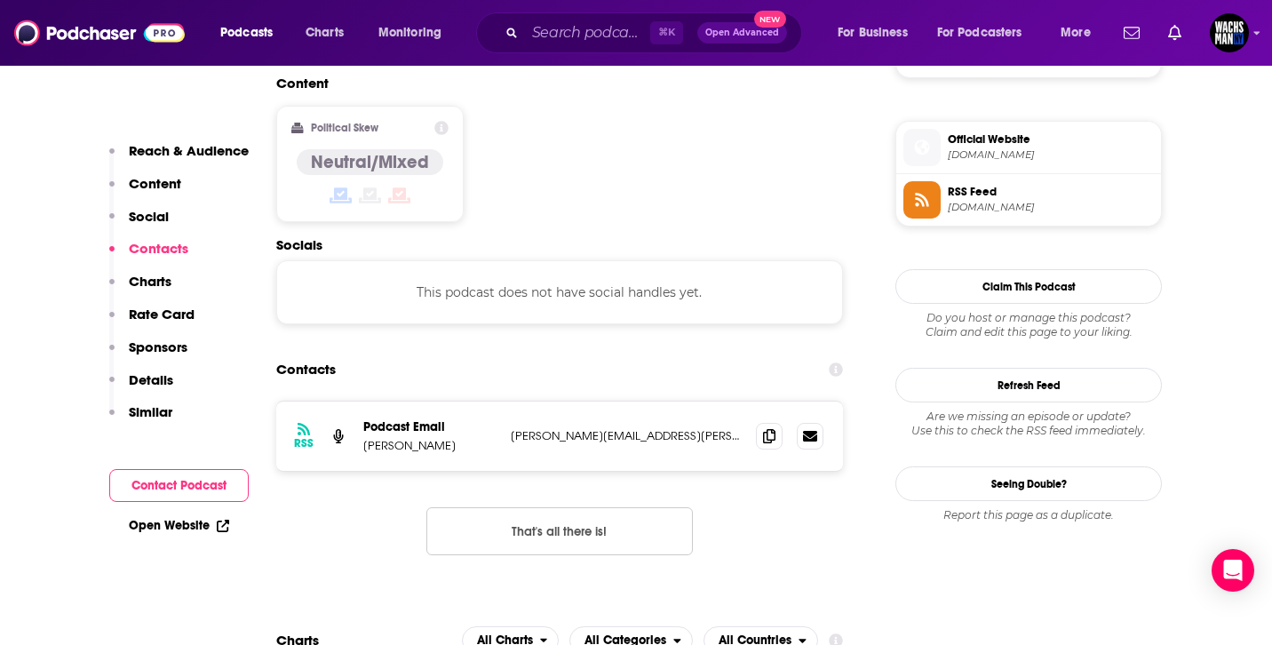
scroll to position [1389, 0]
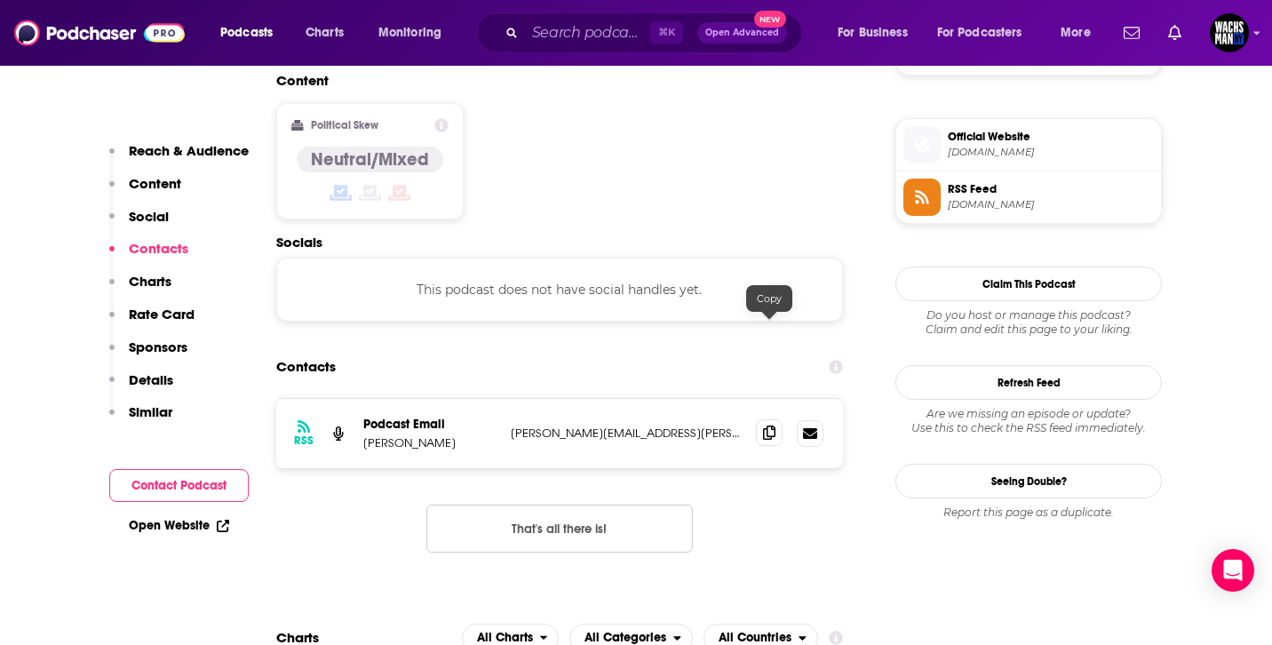
click at [772, 426] on icon at bounding box center [769, 433] width 12 height 14
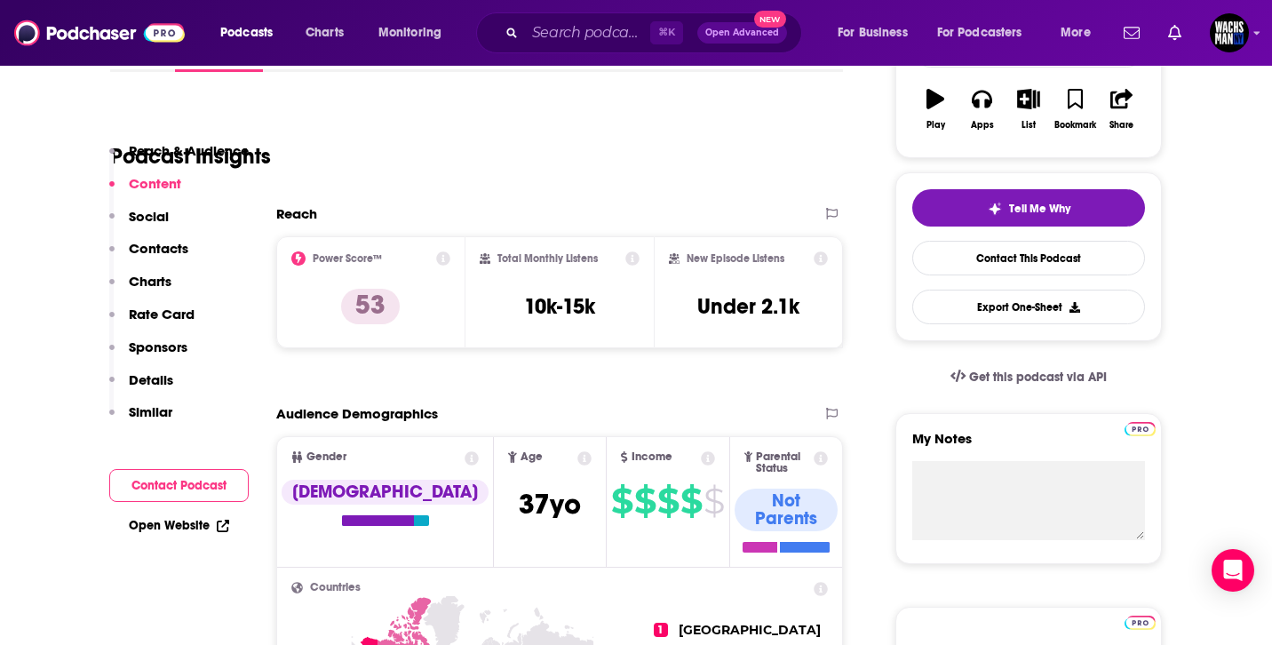
scroll to position [0, 0]
